Goal: Find specific page/section: Find specific page/section

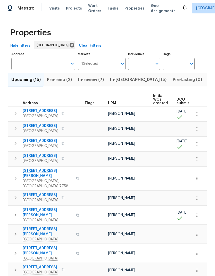
click at [94, 11] on span "Work Orders" at bounding box center [94, 8] width 13 height 10
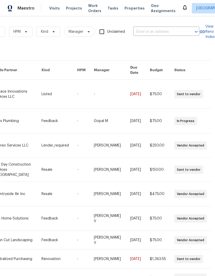
scroll to position [0, 85]
click at [173, 33] on input "text" at bounding box center [159, 32] width 52 height 8
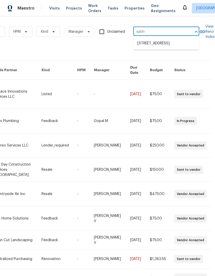
type input "satin"
click at [180, 47] on li "[STREET_ADDRESS]" at bounding box center [166, 43] width 66 height 9
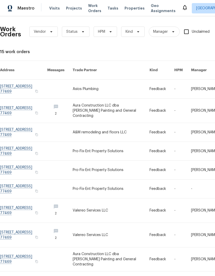
click at [16, 104] on link at bounding box center [23, 110] width 47 height 24
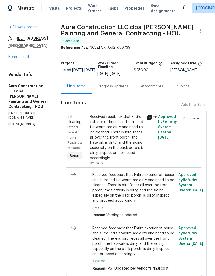
click at [19, 59] on link "Home details" at bounding box center [19, 57] width 22 height 4
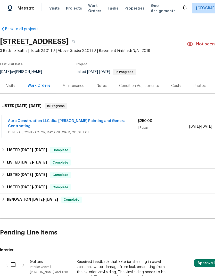
click at [16, 88] on div "Visits" at bounding box center [10, 85] width 21 height 15
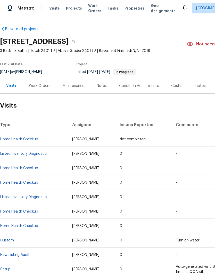
click at [93, 7] on span "Work Orders" at bounding box center [94, 8] width 13 height 10
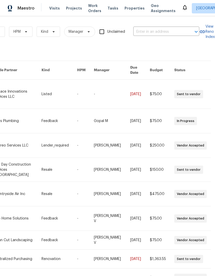
scroll to position [0, 85]
click at [169, 30] on input "text" at bounding box center [159, 32] width 52 height 8
type input "loro [PERSON_NAME]"
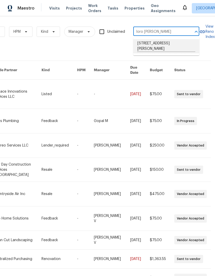
click at [183, 44] on li "[STREET_ADDRESS][PERSON_NAME]" at bounding box center [166, 46] width 66 height 14
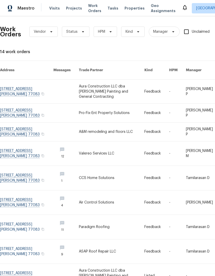
click at [89, 80] on link at bounding box center [112, 92] width 66 height 24
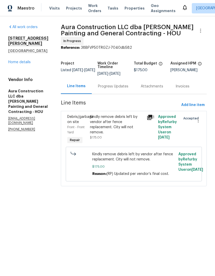
click at [119, 84] on div "Progress Updates" at bounding box center [113, 86] width 30 height 5
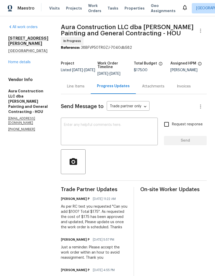
click at [17, 60] on link "Home details" at bounding box center [19, 62] width 22 height 4
